Goal: Task Accomplishment & Management: Use online tool/utility

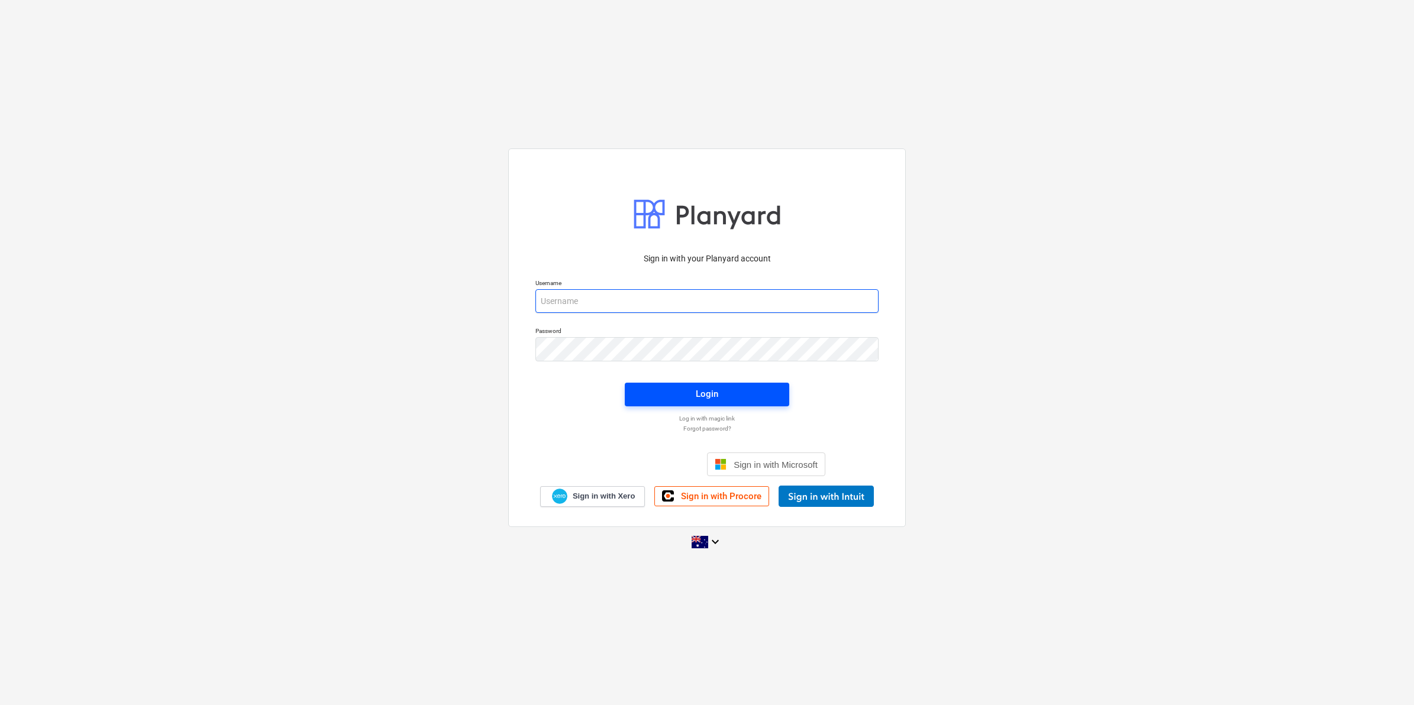
type input "[EMAIL_ADDRESS][DOMAIN_NAME]"
click at [690, 398] on span "Login" at bounding box center [707, 393] width 136 height 15
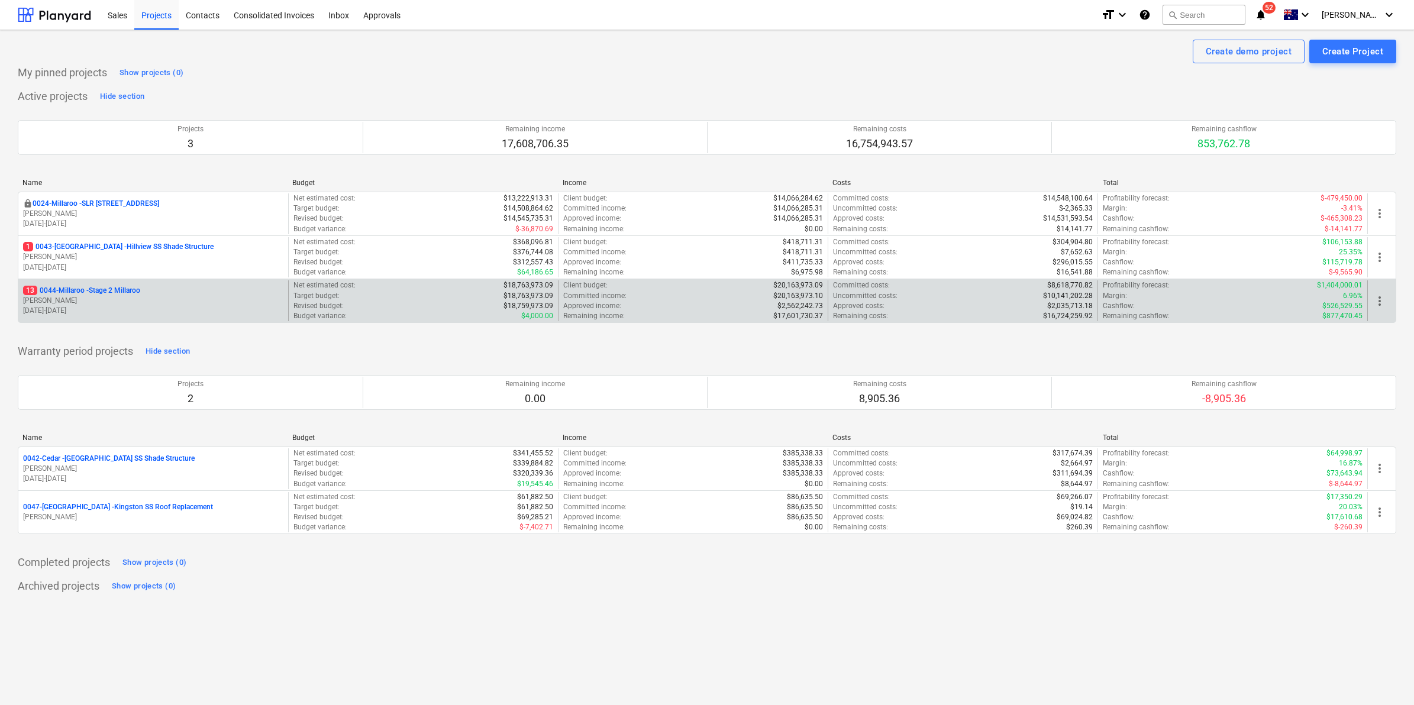
click at [107, 290] on p "13 0044-Millaroo - Stage 2 Millaroo" at bounding box center [81, 291] width 117 height 10
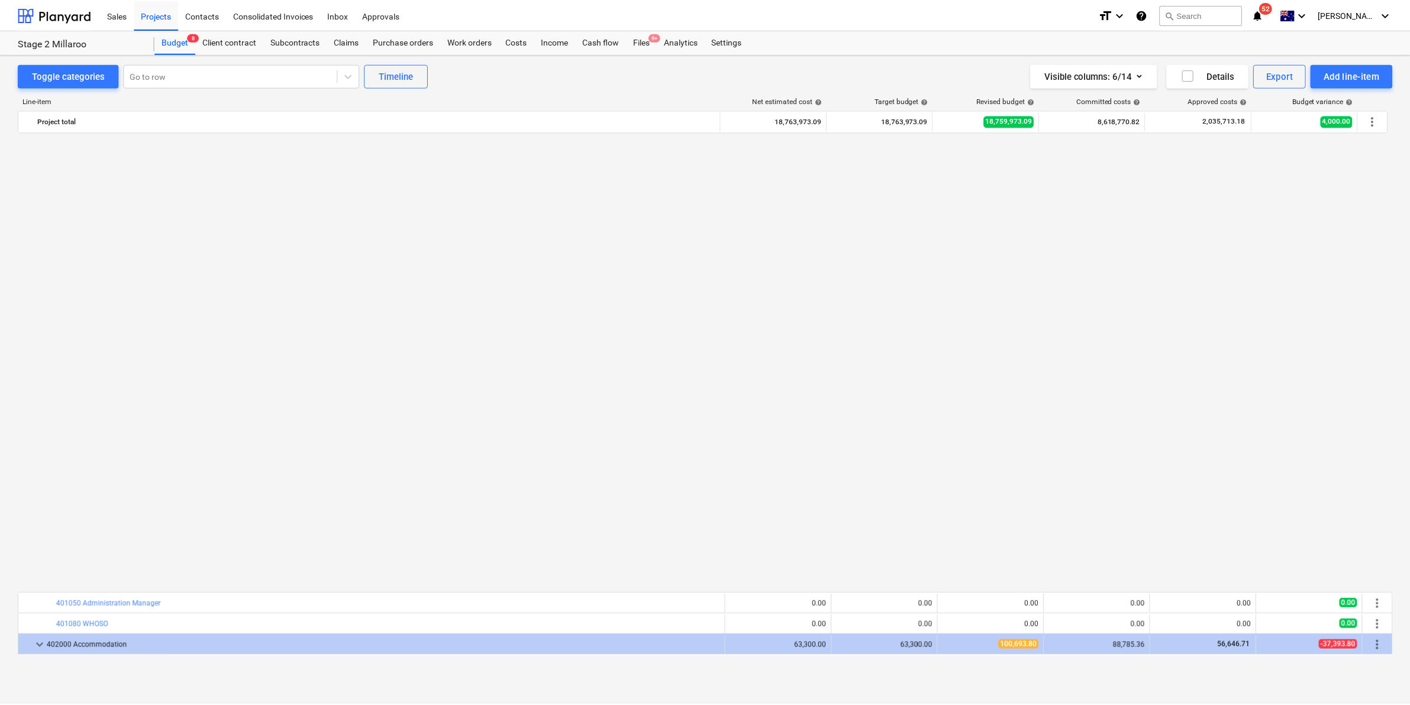
scroll to position [887, 0]
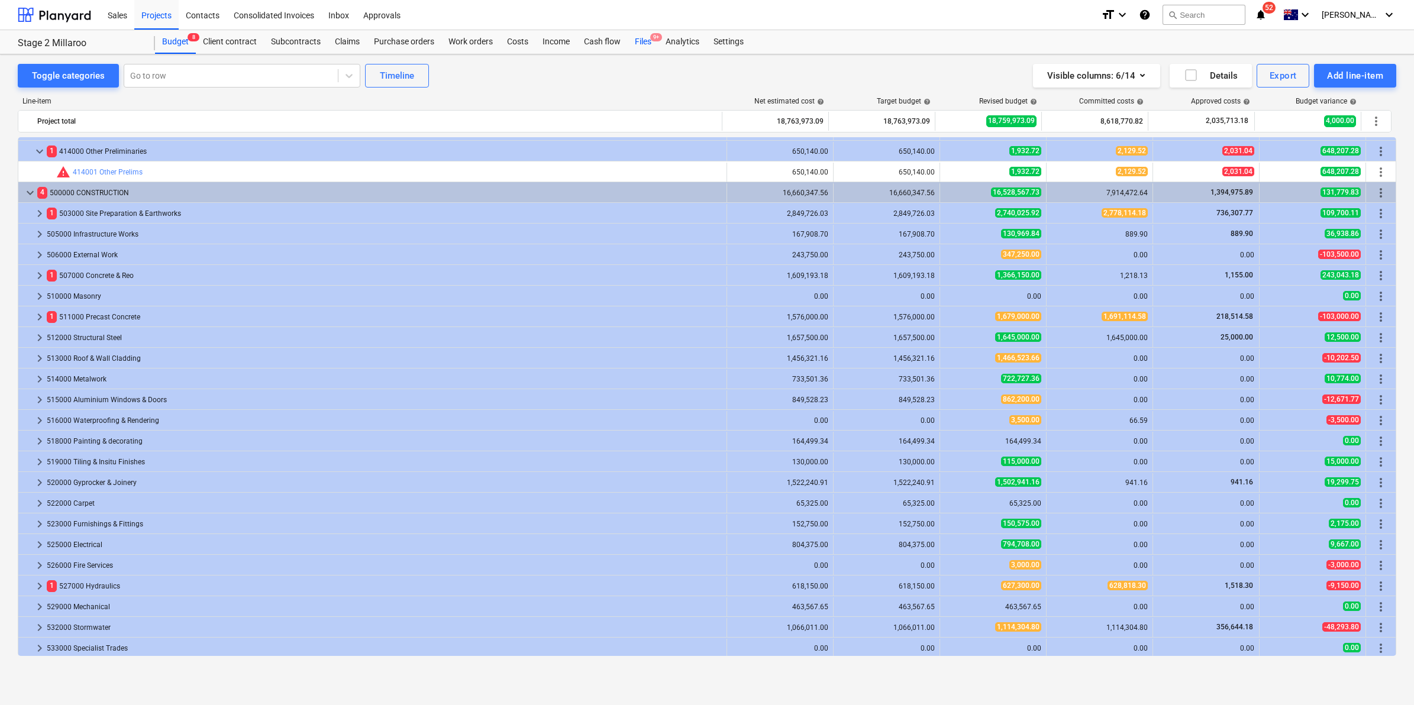
click at [648, 44] on div "Files 9+" at bounding box center [643, 42] width 31 height 24
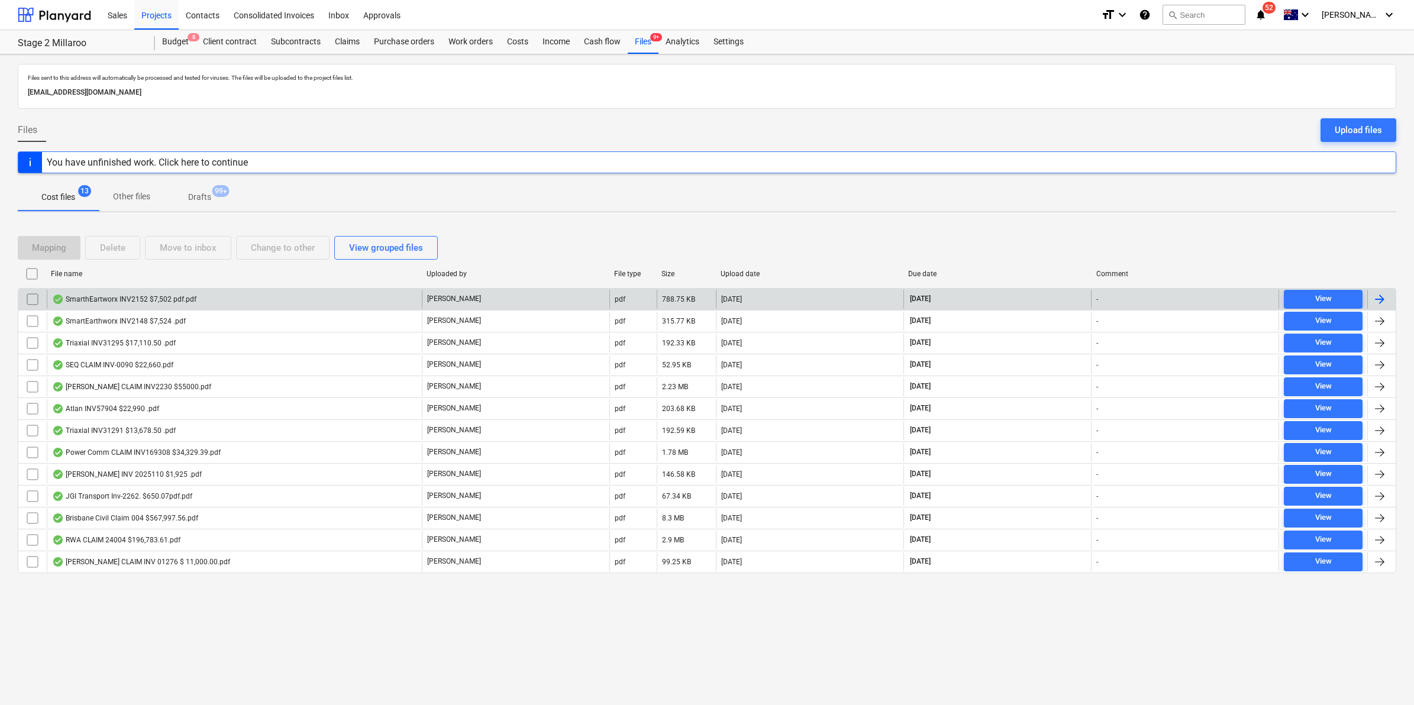
click at [276, 294] on div "SmarthEartworx INV2152 $7,502 pdf.pdf" at bounding box center [234, 299] width 375 height 19
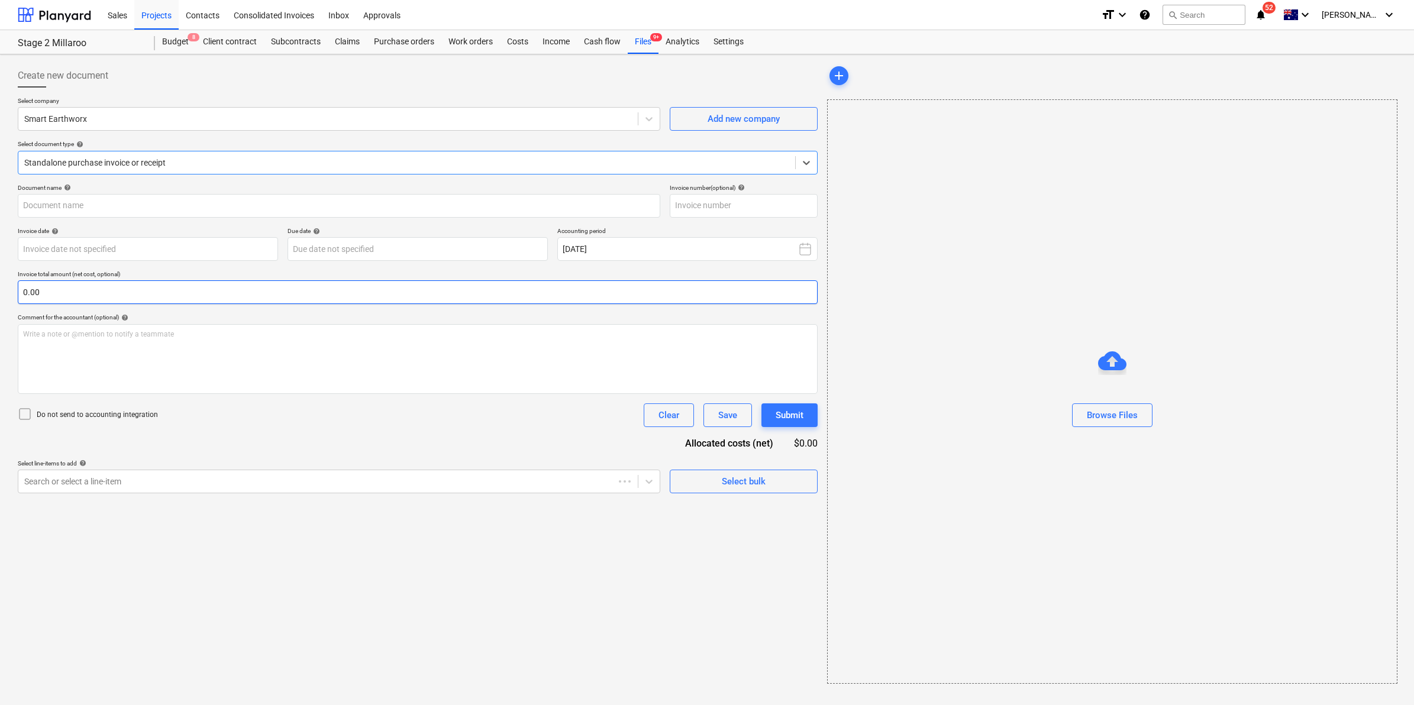
type input "INV2152"
type input "[DATE]"
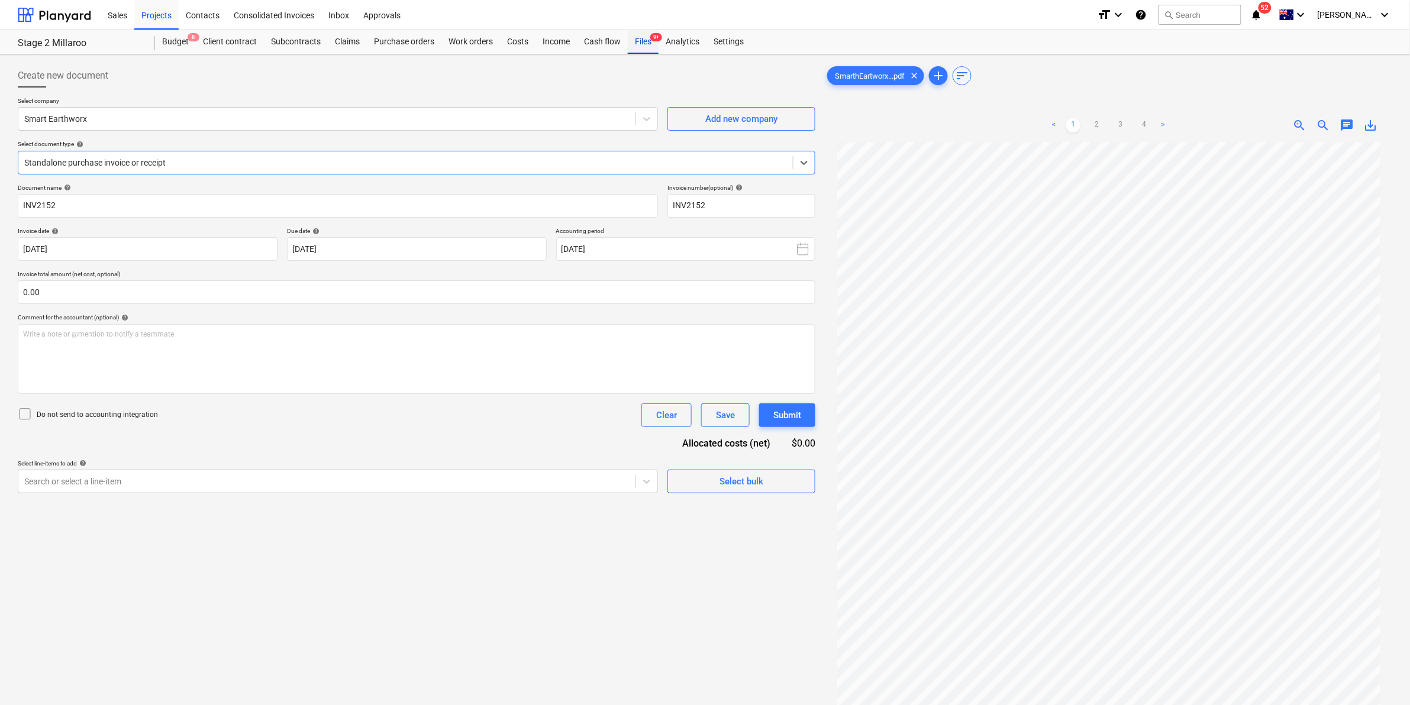
click at [640, 41] on div "Files 9+" at bounding box center [643, 42] width 31 height 24
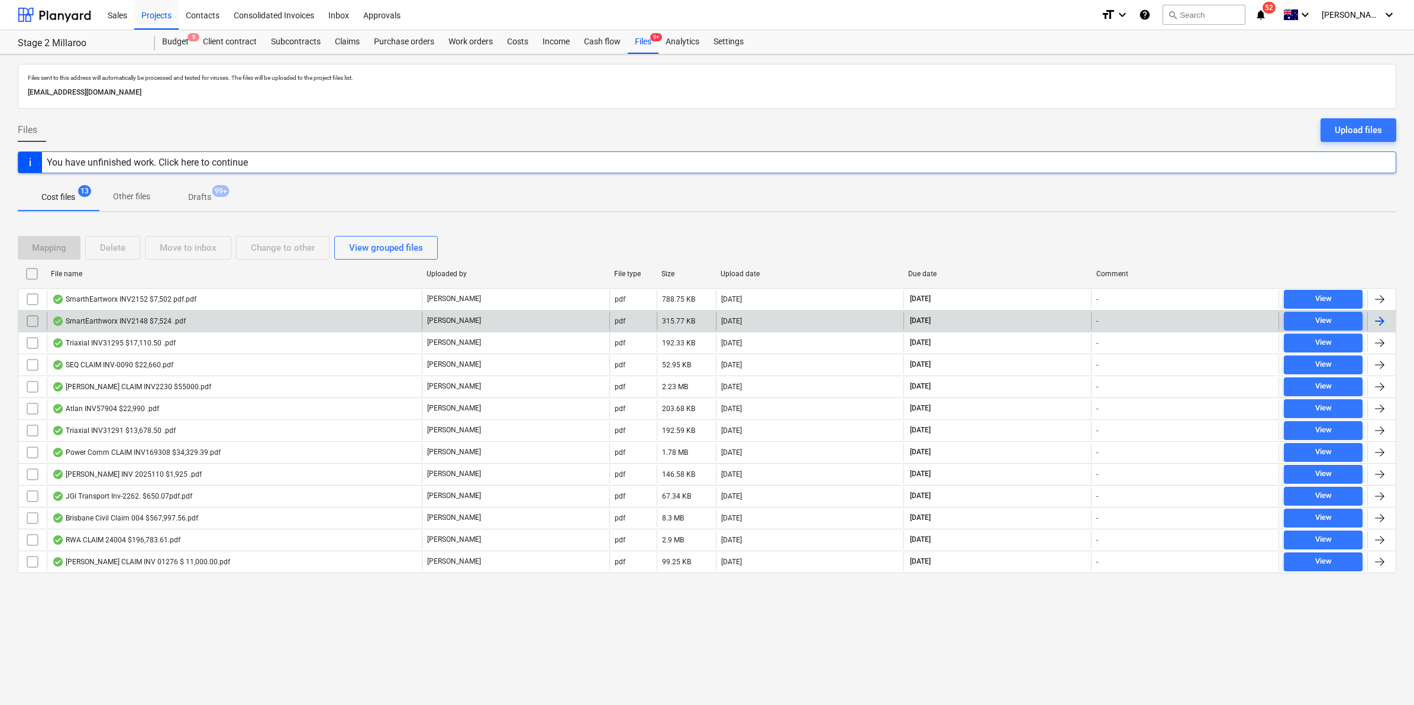
click at [201, 314] on div "SmartEarthworx INV2148 $7,524 .pdf" at bounding box center [234, 321] width 375 height 19
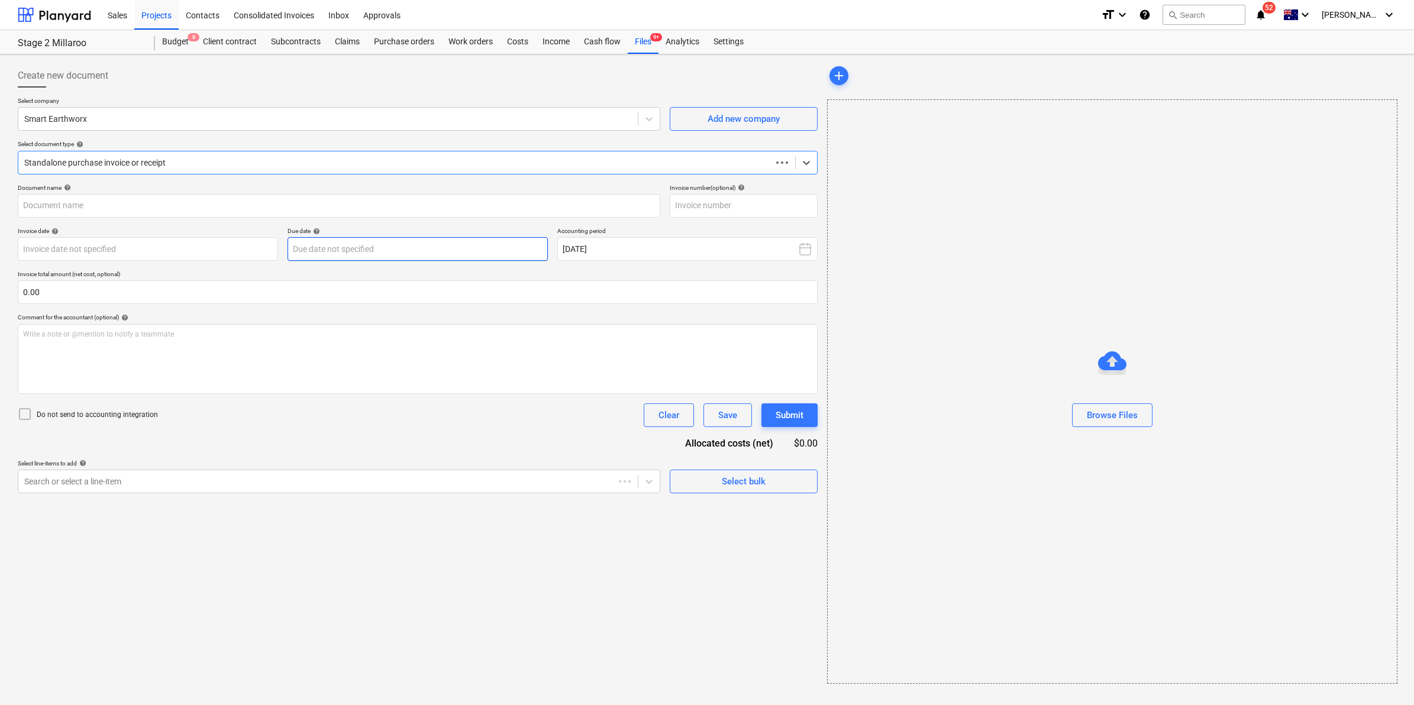
type input "INV2148"
type input "[DATE]"
click at [651, 34] on span "9+" at bounding box center [656, 37] width 12 height 8
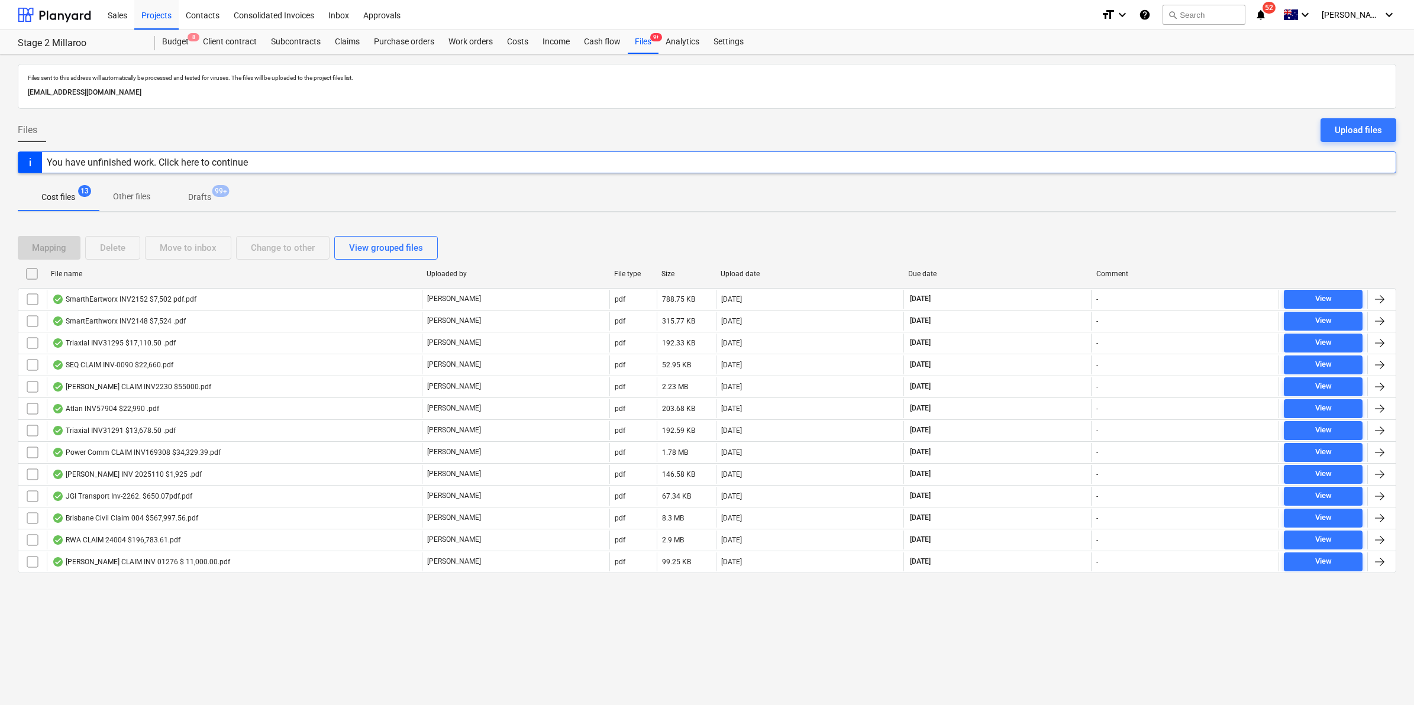
click at [133, 272] on div "File name" at bounding box center [234, 274] width 366 height 8
checkbox input "false"
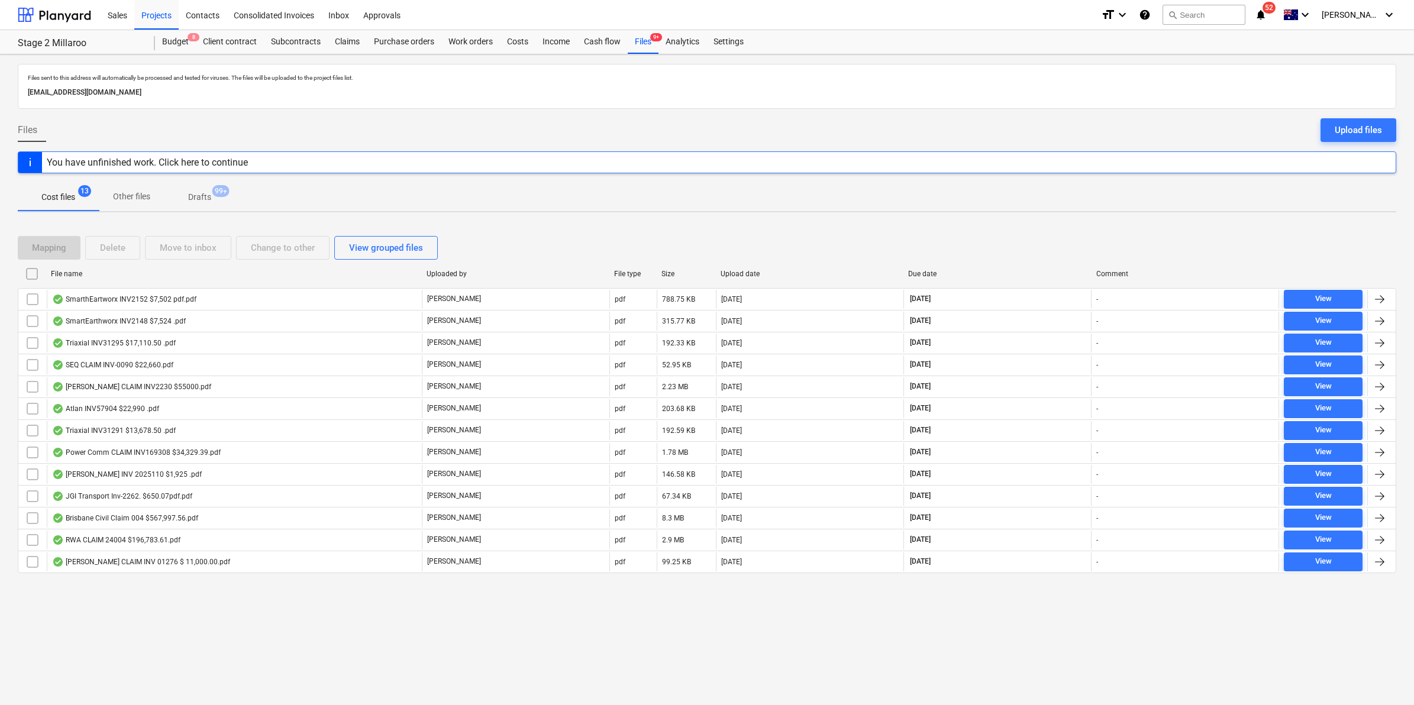
checkbox input "false"
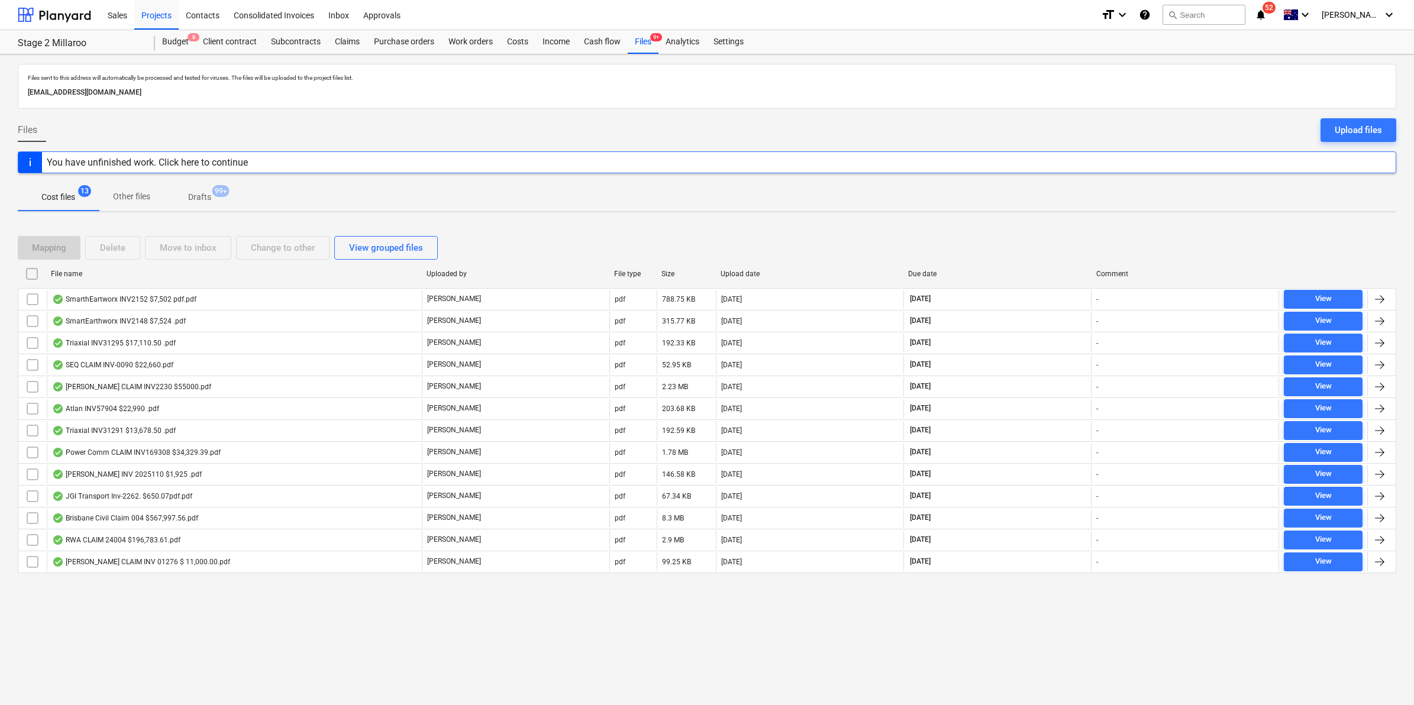
checkbox input "false"
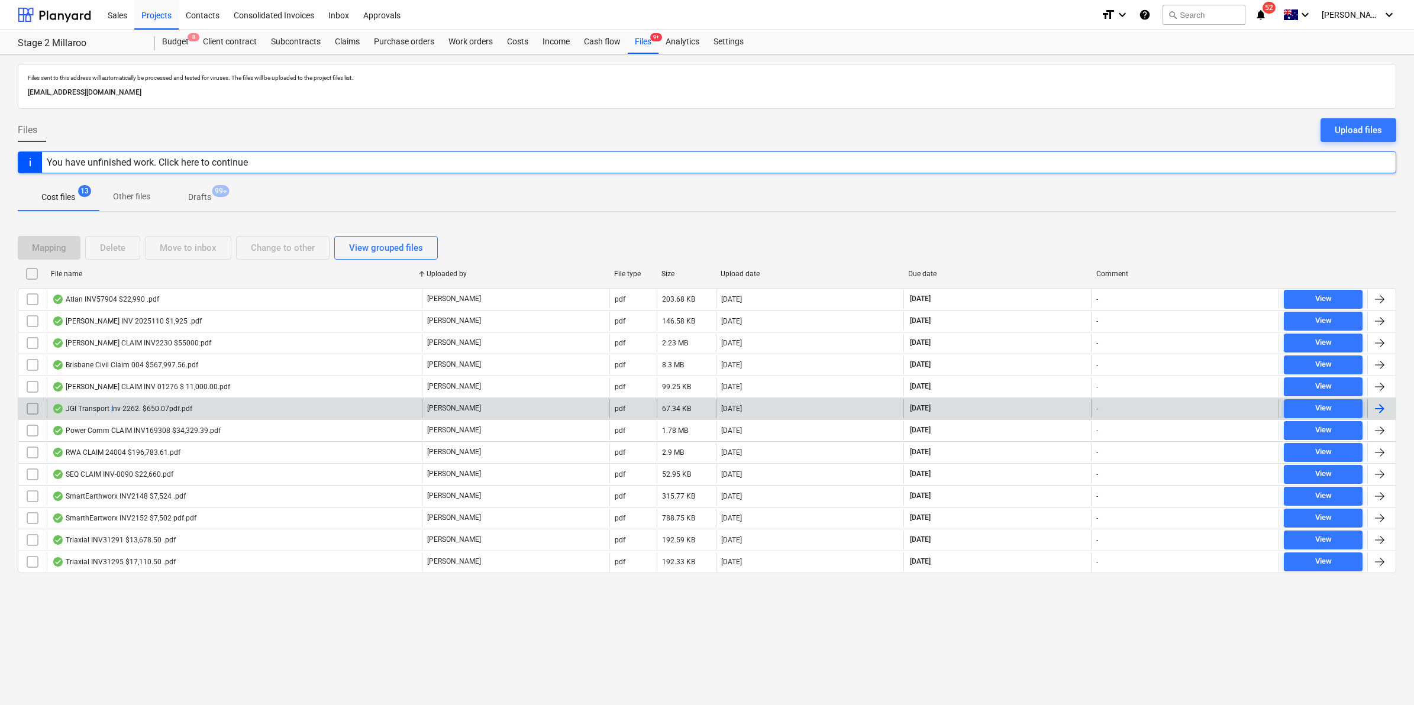
click at [111, 415] on div "JGI Transport Inv-2262. $650.07pdf.pdf" at bounding box center [234, 408] width 375 height 19
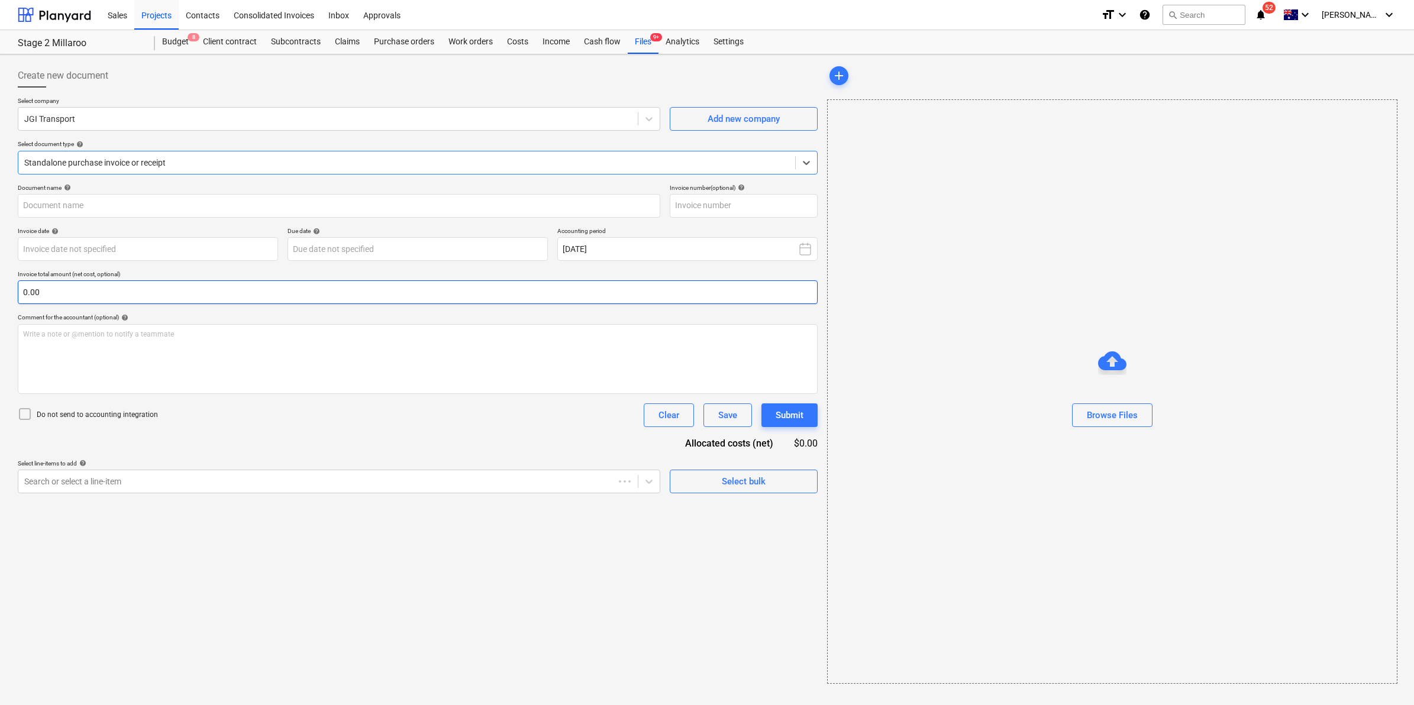
type input "Inv-2262"
type input "[DATE]"
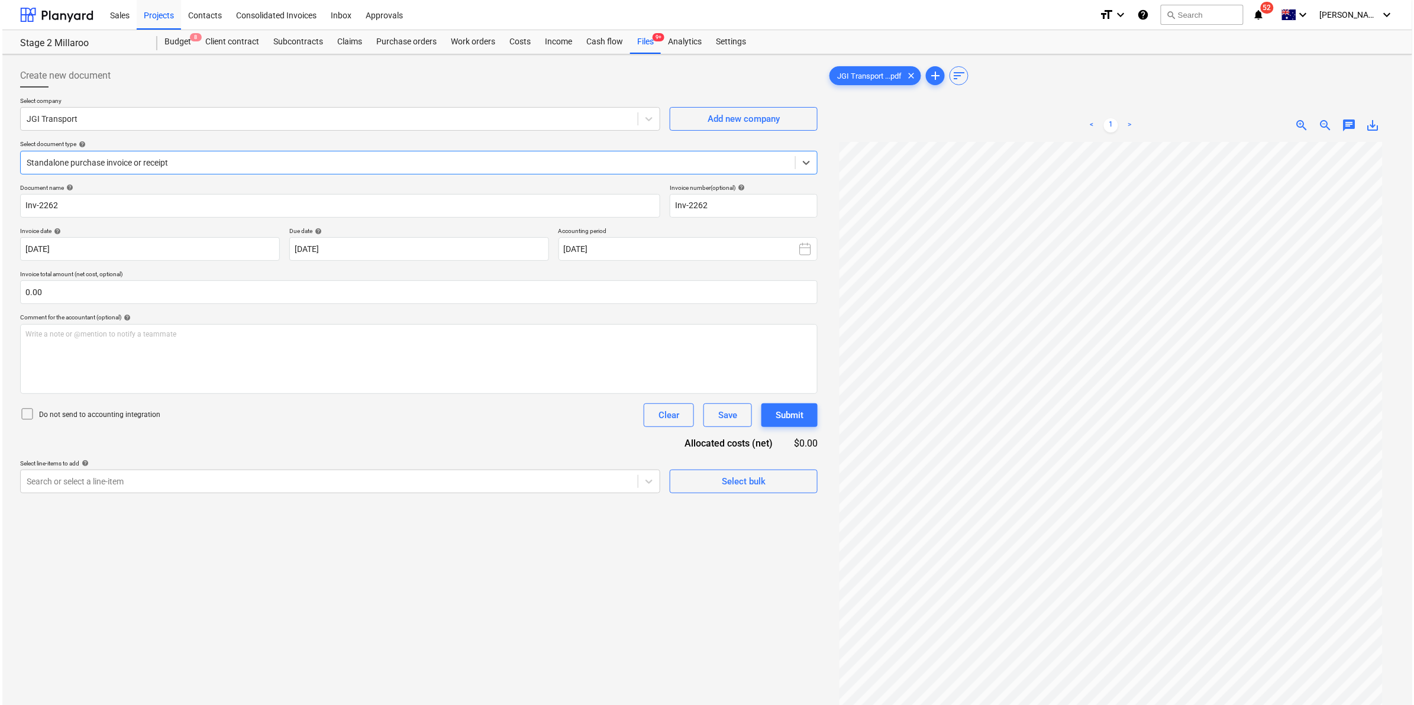
scroll to position [33, 0]
click at [636, 39] on div "Files 9+" at bounding box center [643, 42] width 31 height 24
